Goal: Information Seeking & Learning: Learn about a topic

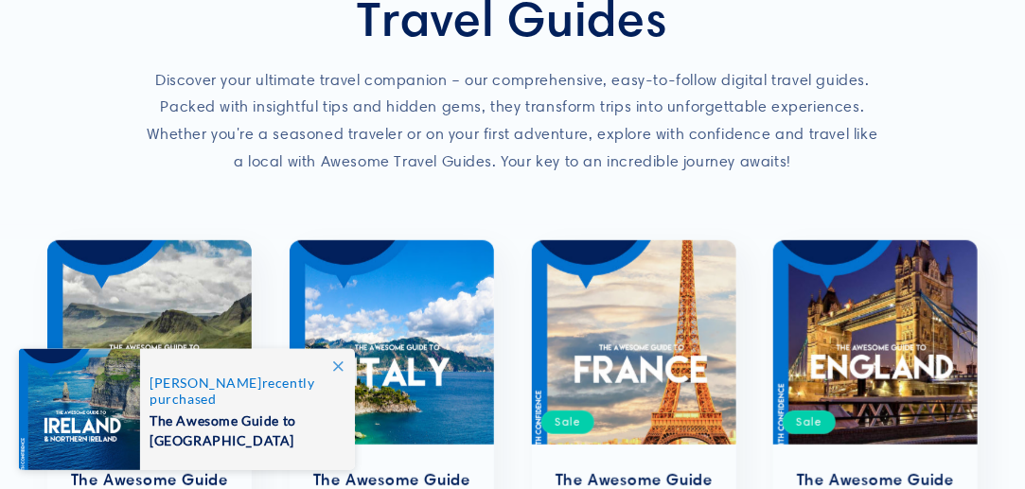
scroll to position [265, 0]
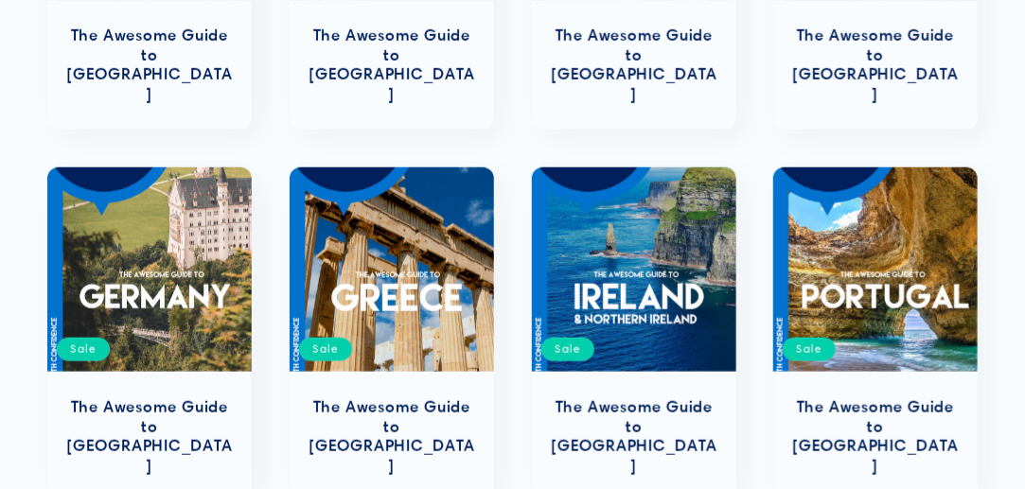
scroll to position [720, 0]
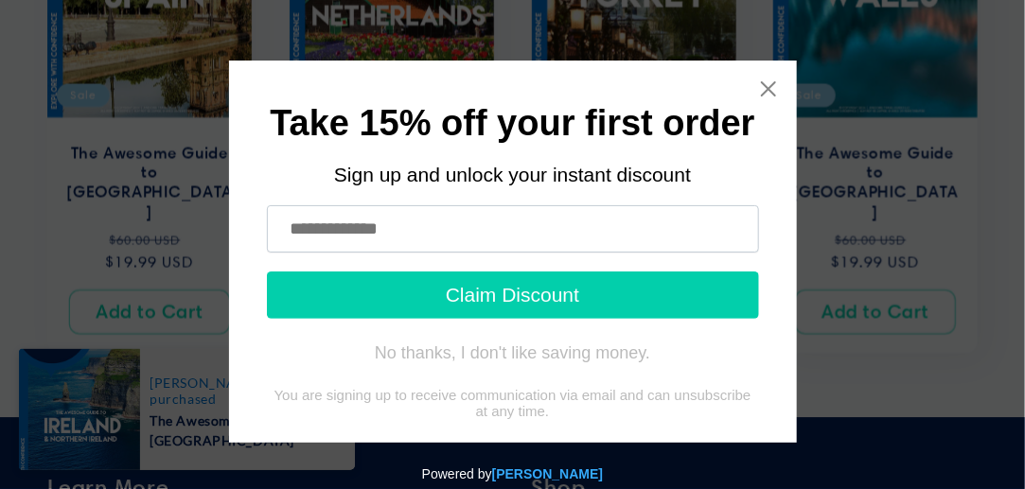
scroll to position [1780, 0]
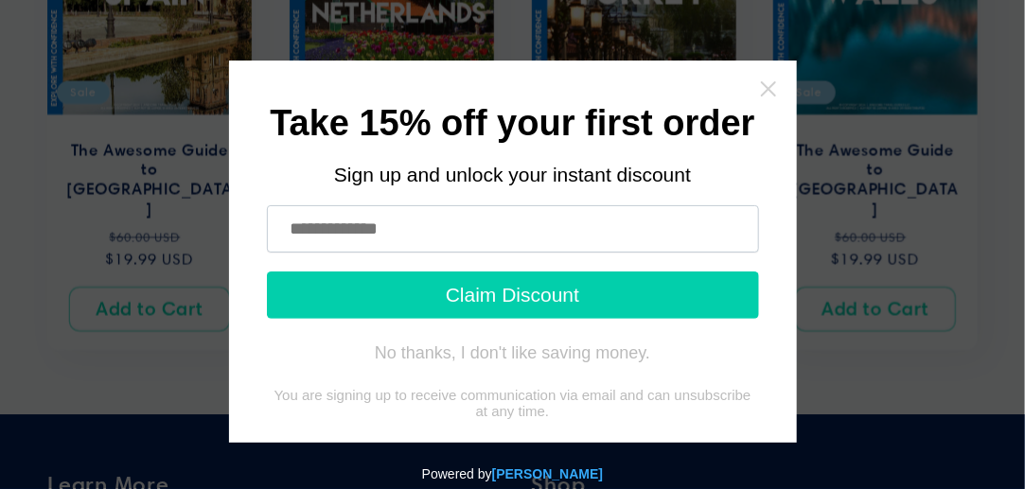
click at [760, 91] on icon "Close widget" at bounding box center [767, 88] width 15 height 15
